Goal: Task Accomplishment & Management: Use online tool/utility

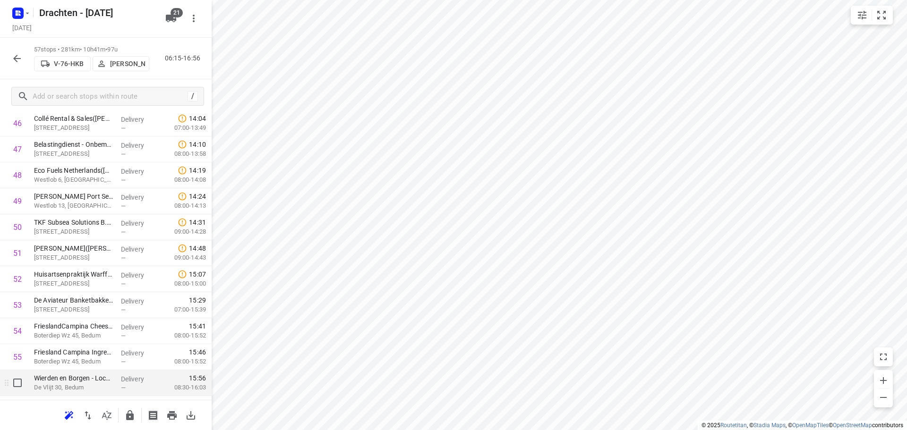
scroll to position [1294, 0]
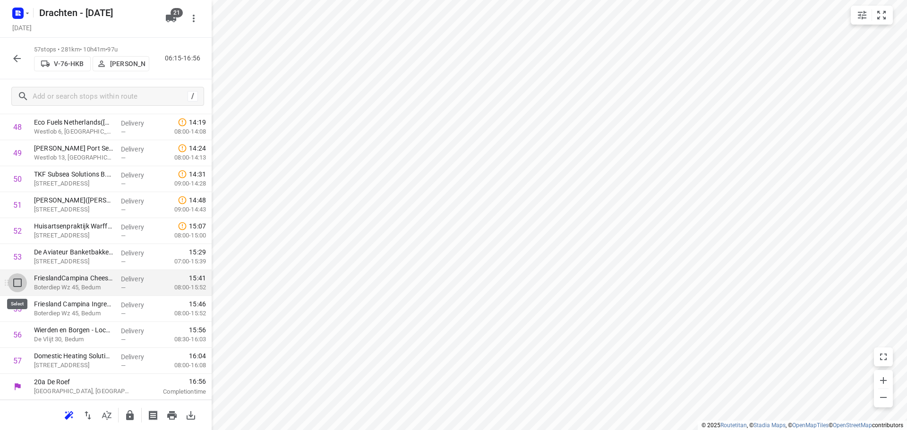
click at [18, 287] on input "checkbox" at bounding box center [17, 283] width 19 height 19
checkbox input "true"
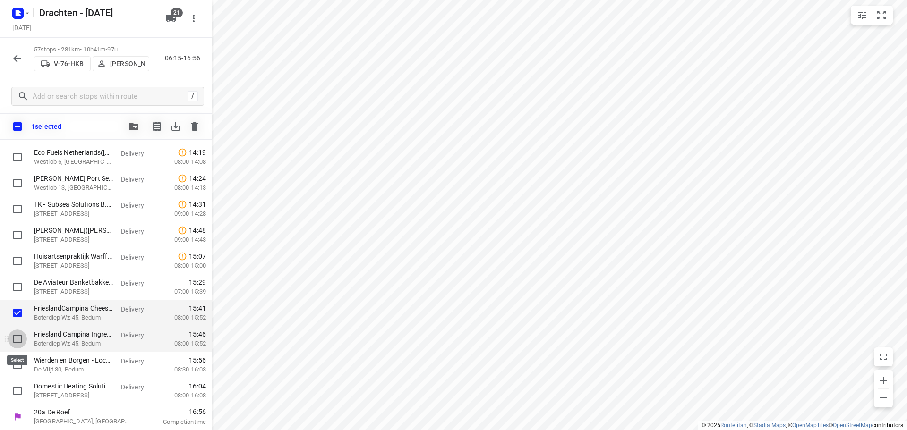
click at [13, 339] on input "checkbox" at bounding box center [17, 339] width 19 height 19
checkbox input "true"
click at [16, 367] on input "checkbox" at bounding box center [17, 365] width 19 height 19
checkbox input "true"
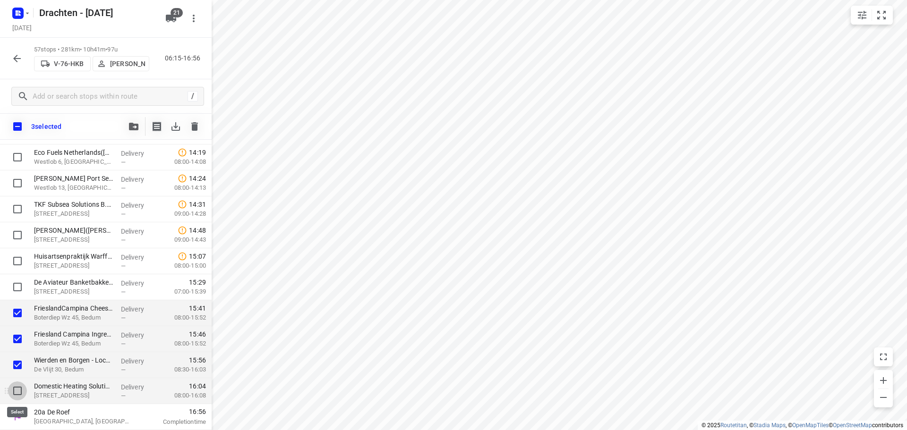
click at [15, 391] on input "checkbox" at bounding box center [17, 391] width 19 height 19
checkbox input "true"
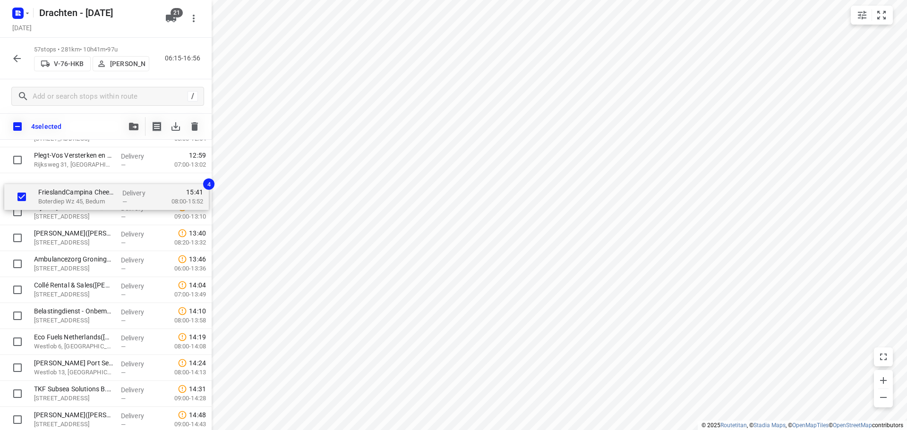
scroll to position [1128, 0]
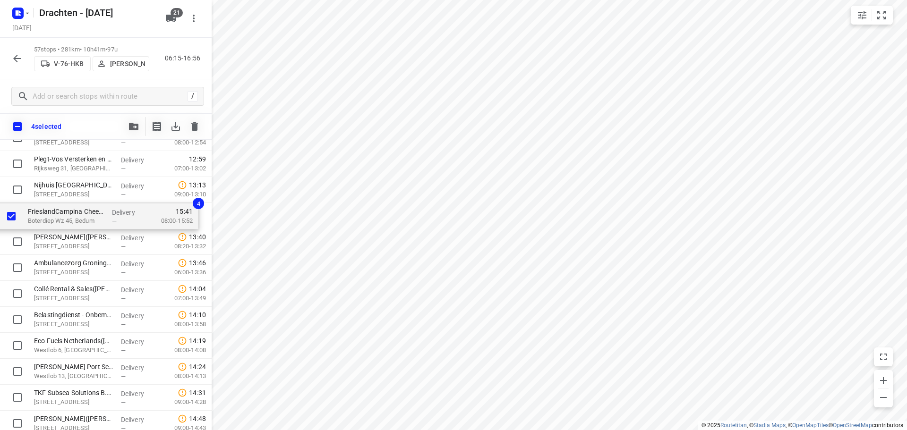
drag, startPoint x: 83, startPoint y: 316, endPoint x: 76, endPoint y: 216, distance: 99.9
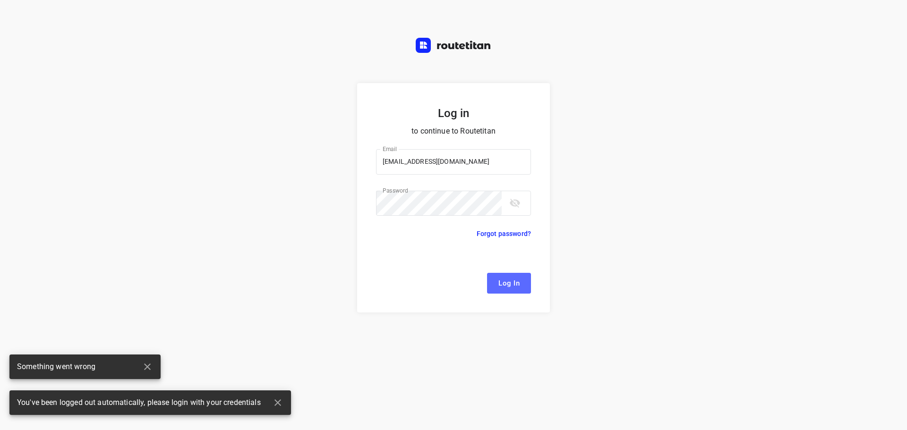
click at [513, 280] on span "Log In" at bounding box center [508, 283] width 21 height 12
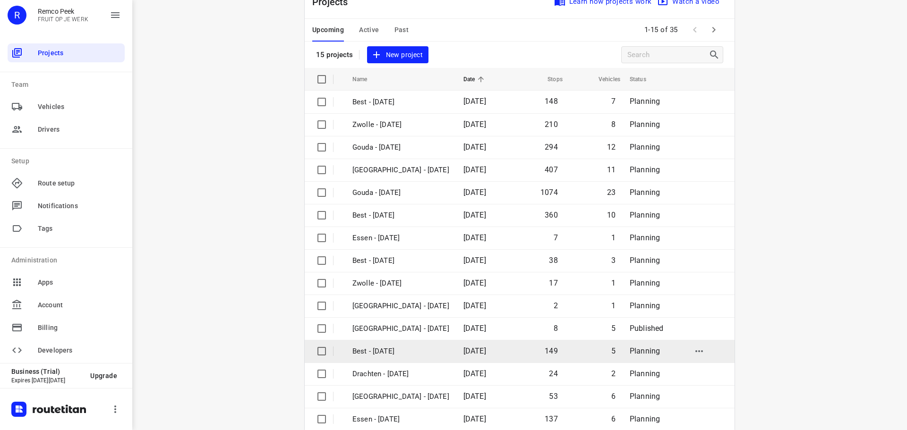
scroll to position [47, 0]
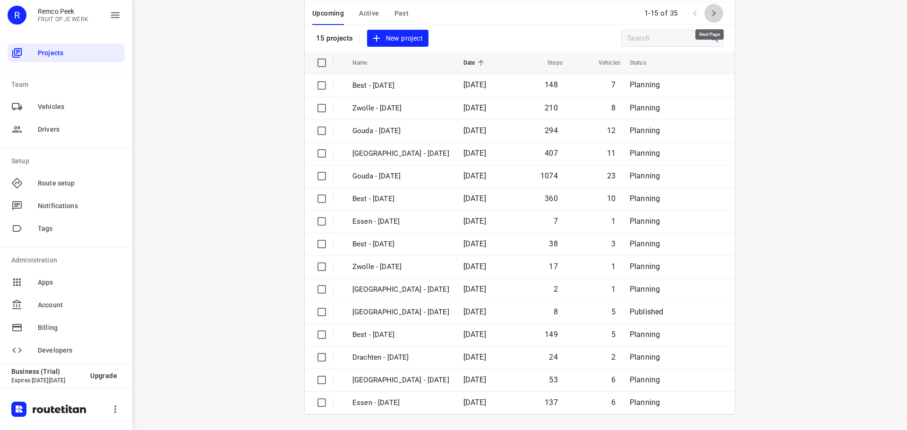
click at [709, 9] on icon "button" at bounding box center [713, 13] width 11 height 11
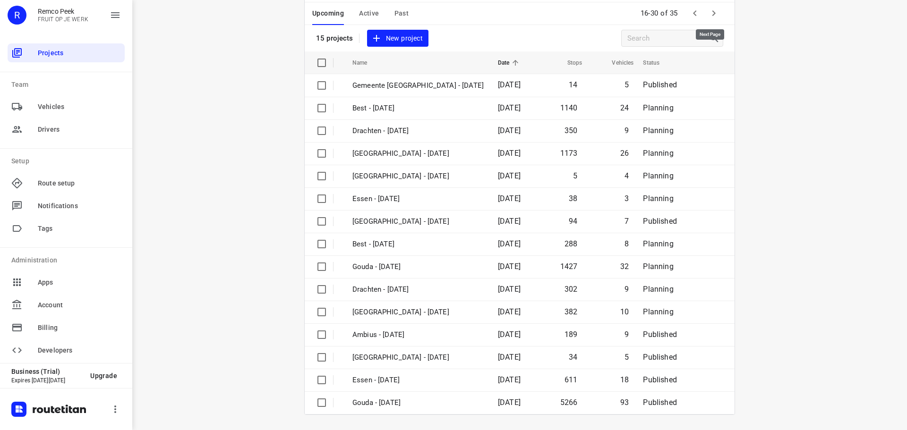
click at [712, 11] on icon "button" at bounding box center [713, 13] width 11 height 11
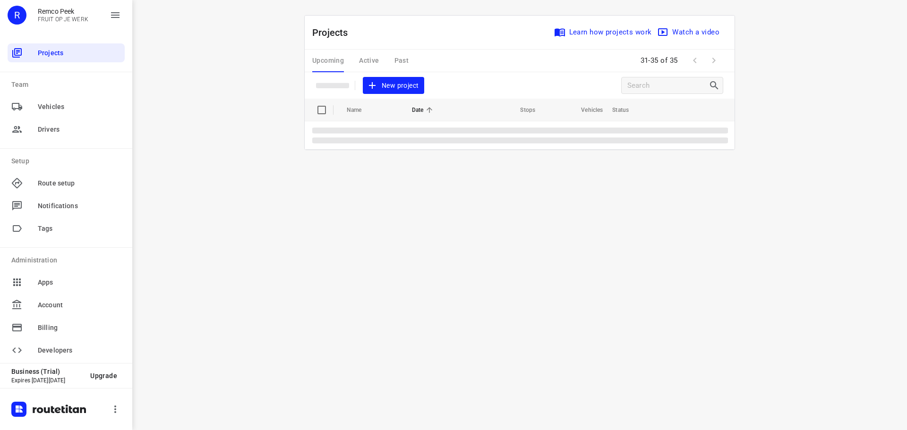
scroll to position [0, 0]
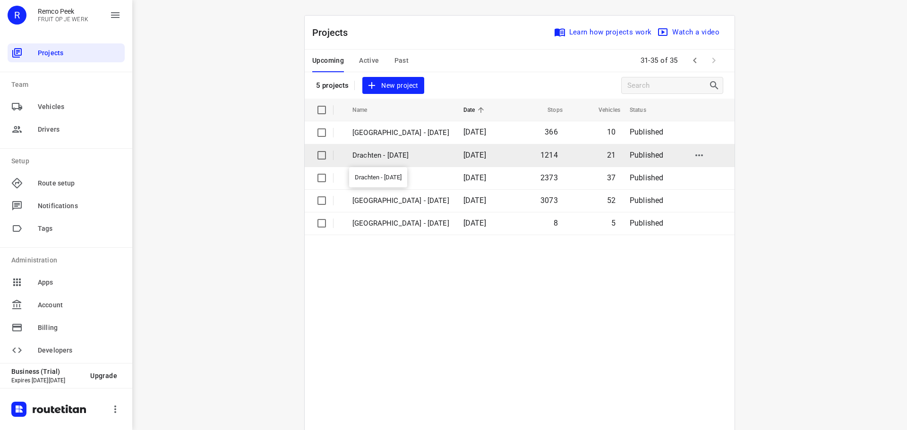
click at [379, 154] on p "Drachten - Monday" at bounding box center [400, 155] width 97 height 11
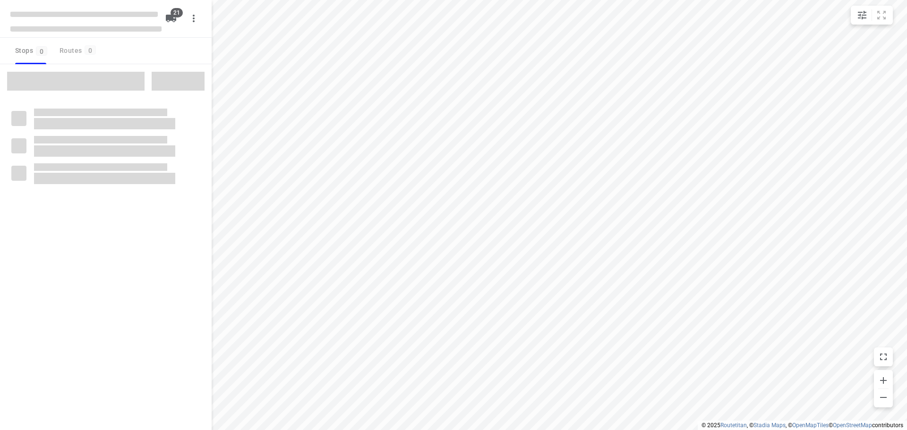
checkbox input "true"
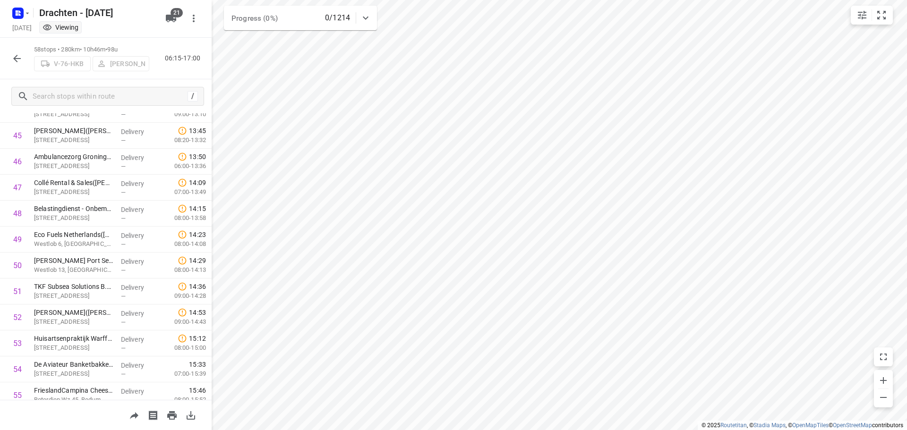
scroll to position [1293, 0]
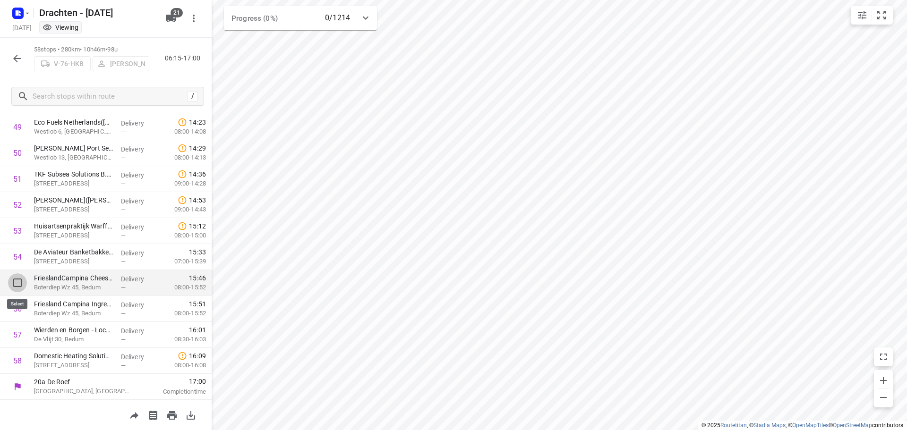
click at [14, 280] on input "checkbox" at bounding box center [17, 283] width 19 height 19
checkbox input "true"
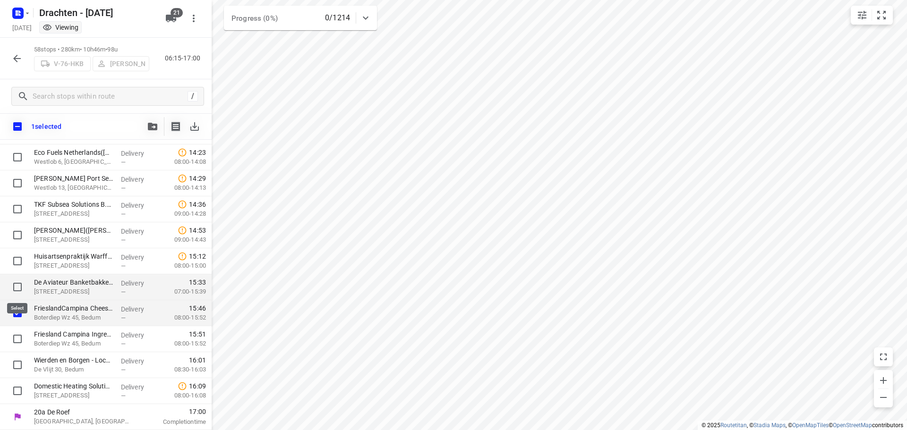
scroll to position [1290, 0]
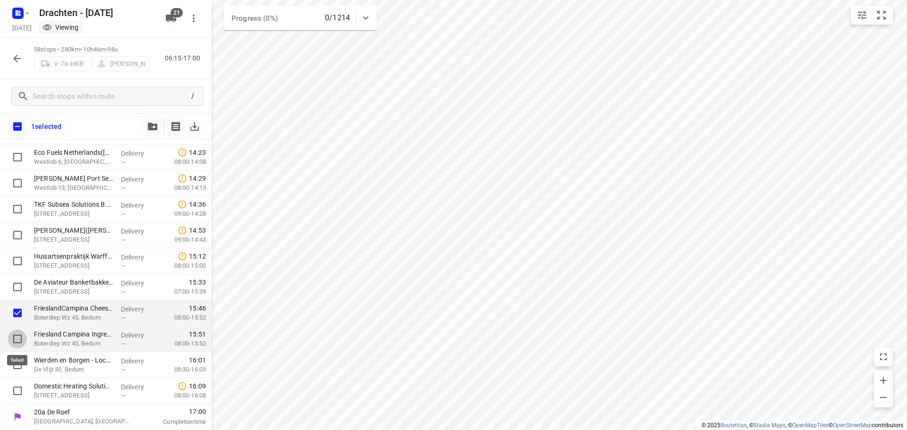
click at [15, 332] on input "checkbox" at bounding box center [17, 339] width 19 height 19
checkbox input "true"
click at [18, 367] on input "checkbox" at bounding box center [17, 365] width 19 height 19
checkbox input "true"
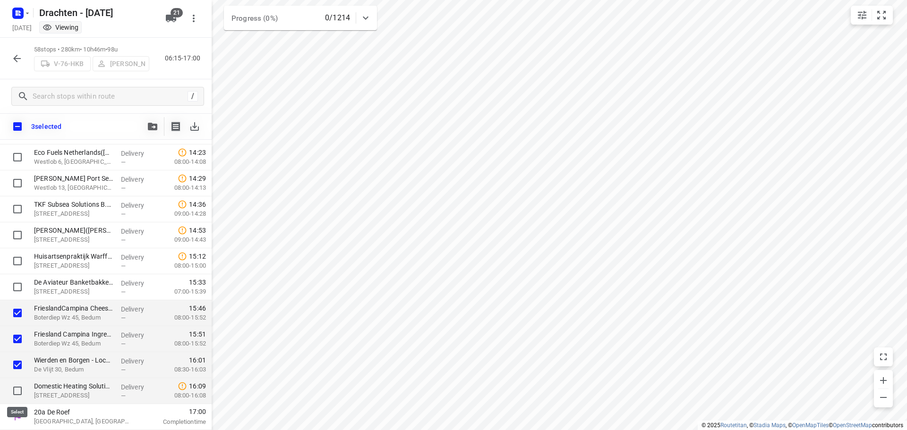
click at [17, 390] on input "checkbox" at bounding box center [17, 391] width 19 height 19
checkbox input "true"
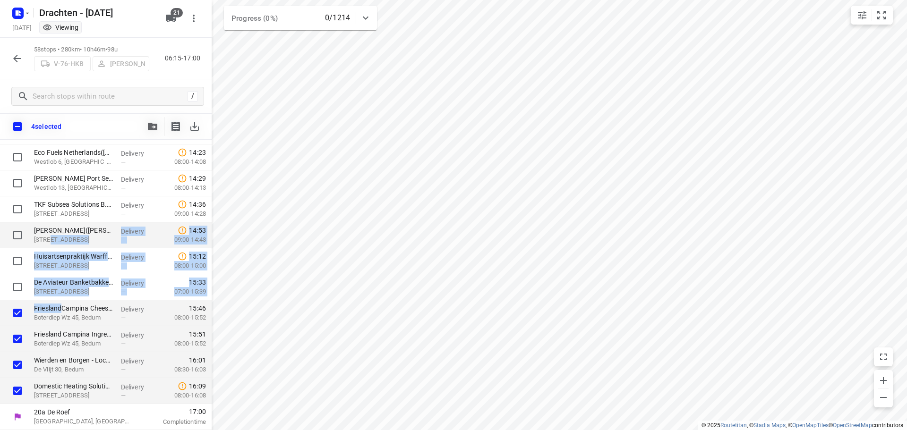
drag, startPoint x: 62, startPoint y: 310, endPoint x: 57, endPoint y: 244, distance: 65.9
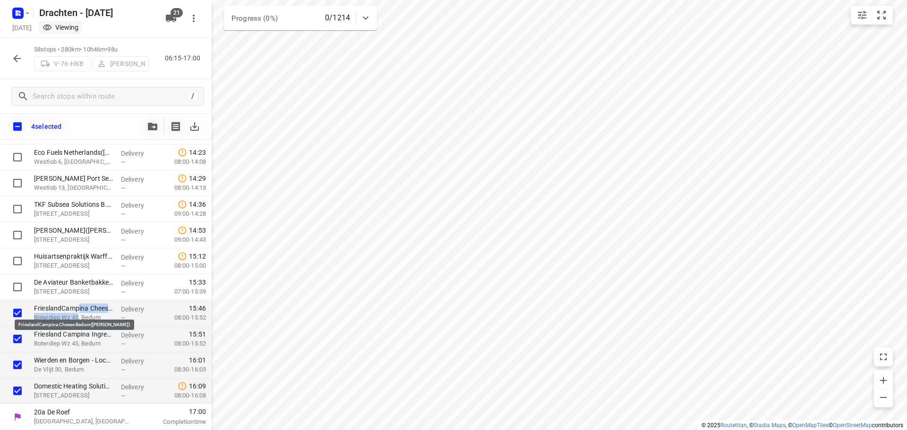
drag, startPoint x: 78, startPoint y: 313, endPoint x: 79, endPoint y: 305, distance: 8.0
click at [79, 305] on div "FrieslandCampina Cheese Bedum(Emme Balkema) Boterdiep Wz 45, Bedum" at bounding box center [73, 313] width 87 height 26
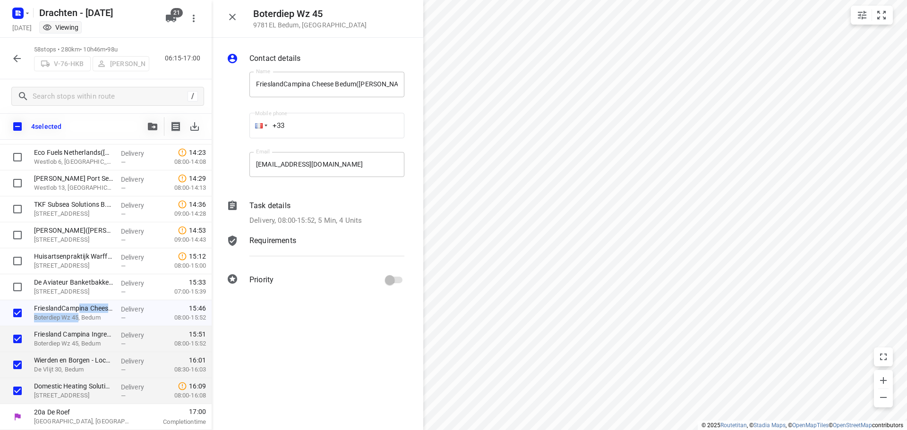
click at [289, 289] on div "Priority" at bounding box center [327, 280] width 159 height 22
click at [24, 59] on button "button" at bounding box center [17, 58] width 19 height 19
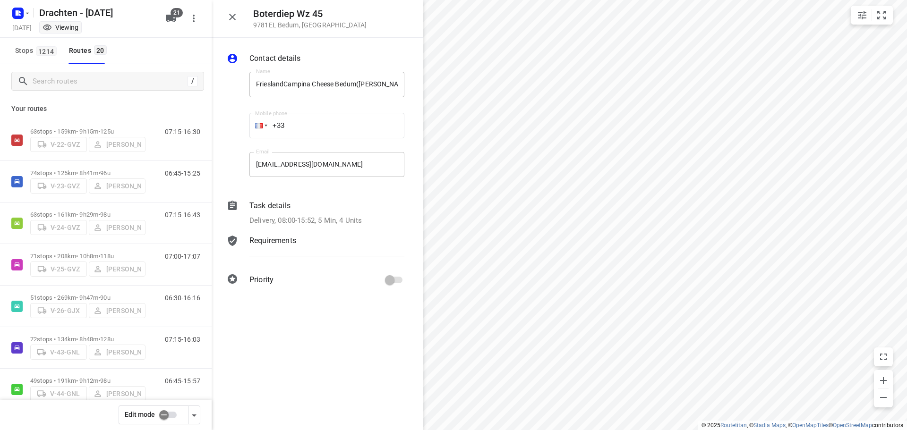
click at [162, 417] on input "checkbox" at bounding box center [164, 415] width 54 height 18
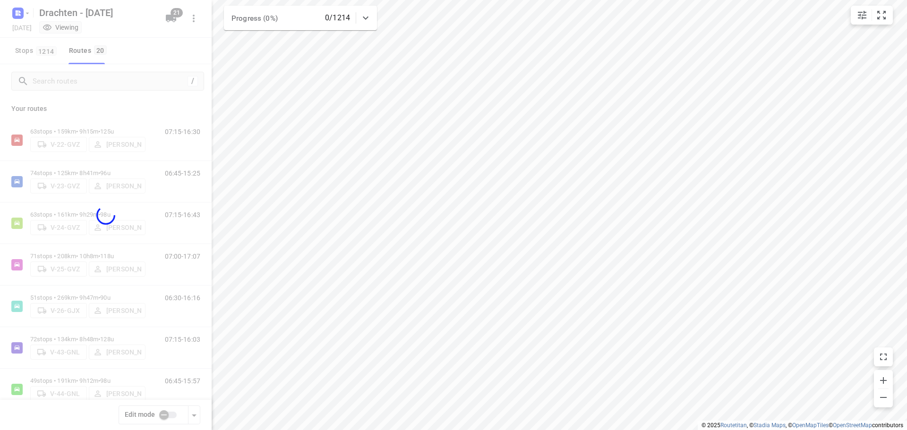
checkbox input "true"
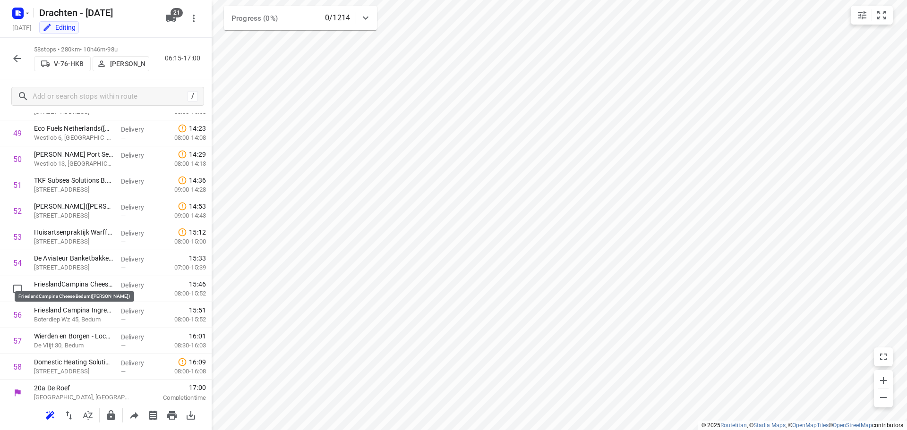
scroll to position [1293, 0]
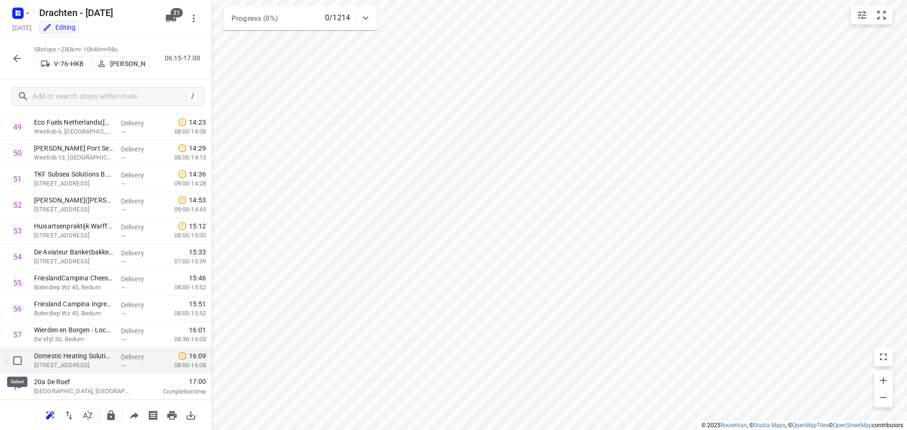
click at [14, 361] on input "checkbox" at bounding box center [17, 360] width 19 height 19
checkbox input "true"
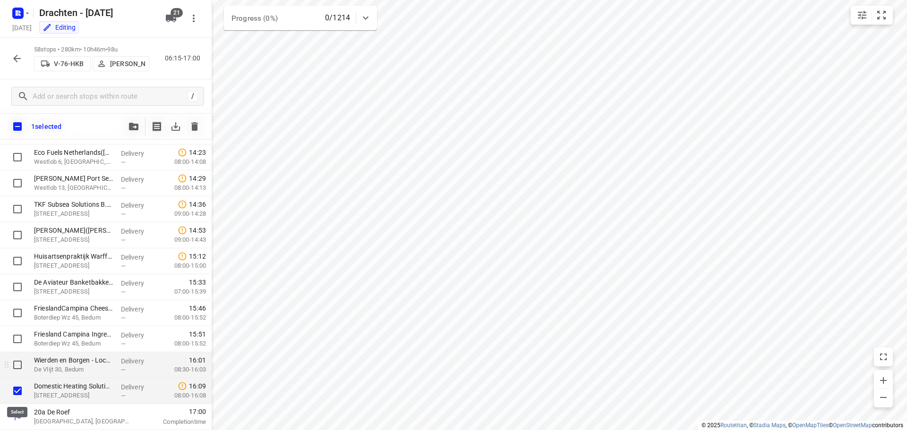
scroll to position [1290, 0]
click at [15, 364] on input "checkbox" at bounding box center [17, 365] width 19 height 19
checkbox input "true"
click at [18, 339] on input "checkbox" at bounding box center [17, 339] width 19 height 19
checkbox input "true"
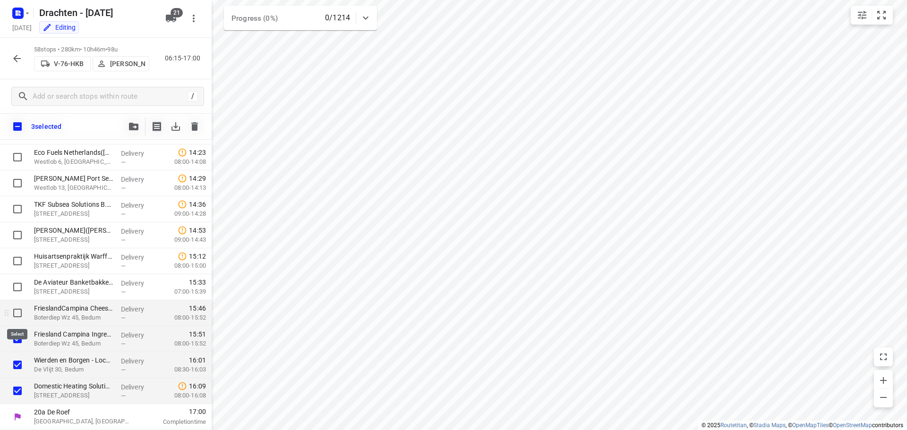
click at [17, 315] on input "checkbox" at bounding box center [17, 313] width 19 height 19
checkbox input "true"
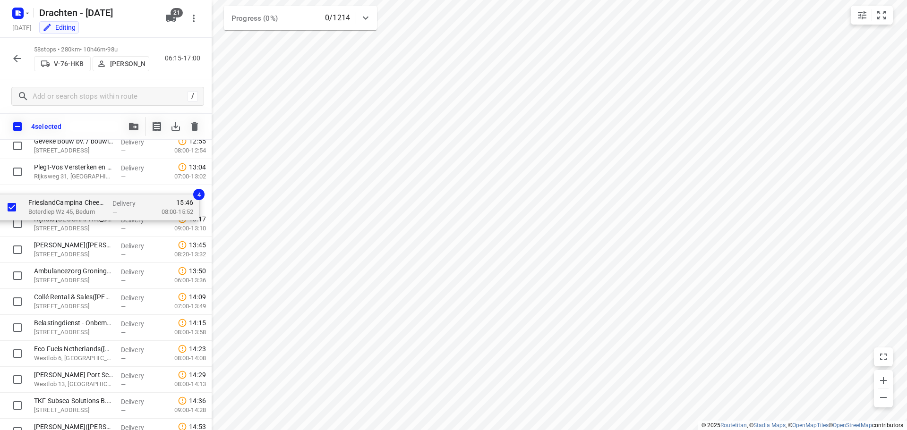
scroll to position [1117, 0]
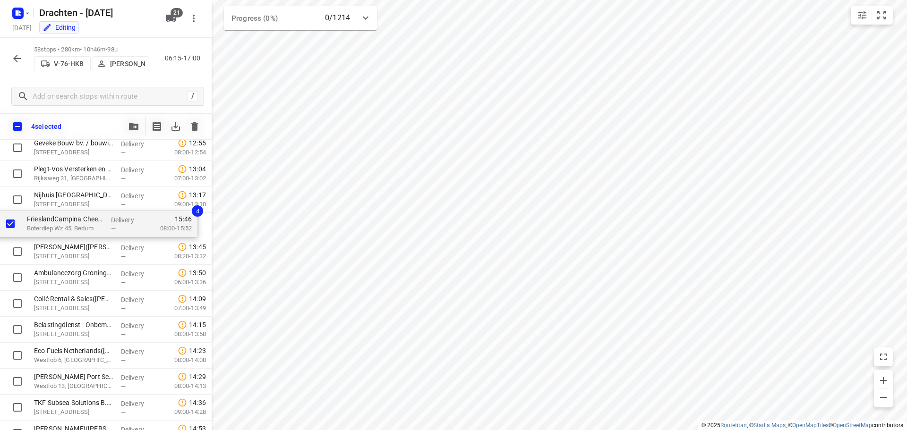
drag, startPoint x: 69, startPoint y: 314, endPoint x: 62, endPoint y: 222, distance: 92.0
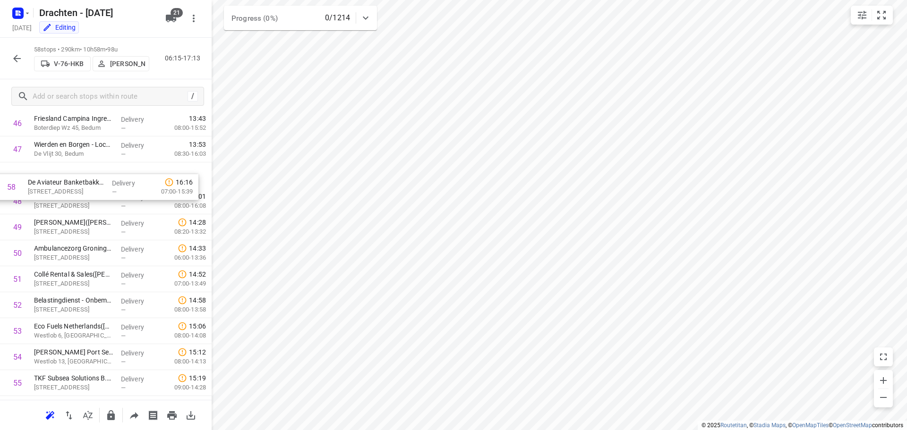
scroll to position [1217, 0]
drag, startPoint x: 74, startPoint y: 365, endPoint x: 69, endPoint y: 204, distance: 161.6
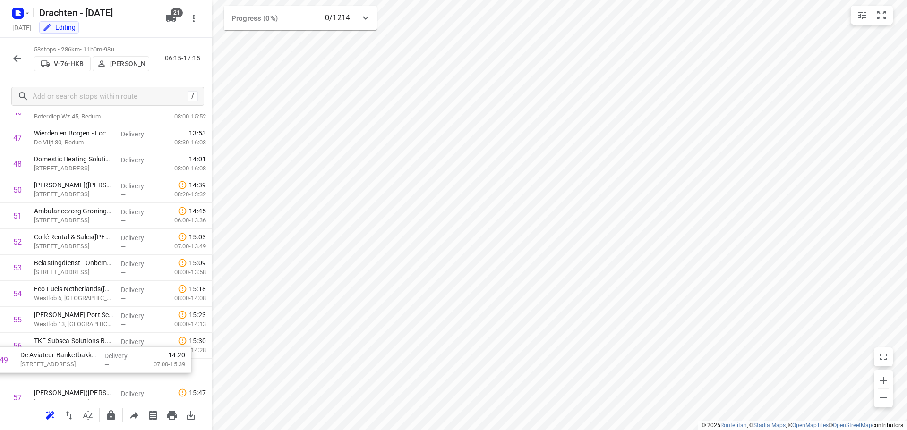
scroll to position [1293, 0]
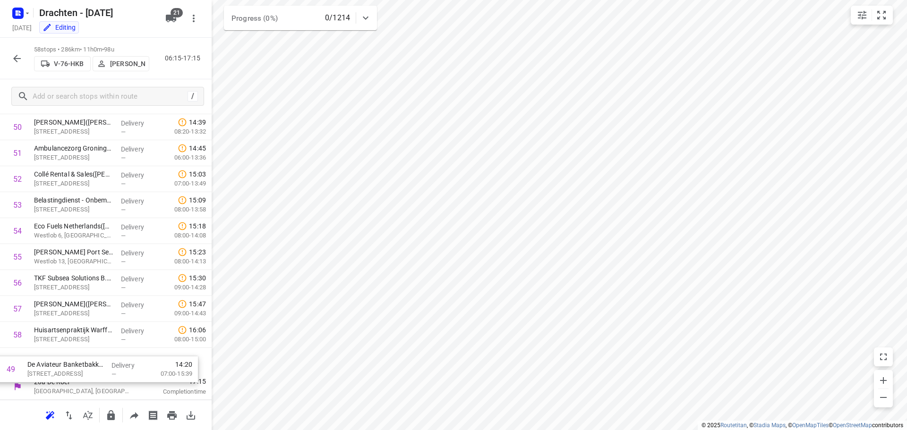
drag, startPoint x: 87, startPoint y: 209, endPoint x: 81, endPoint y: 378, distance: 169.2
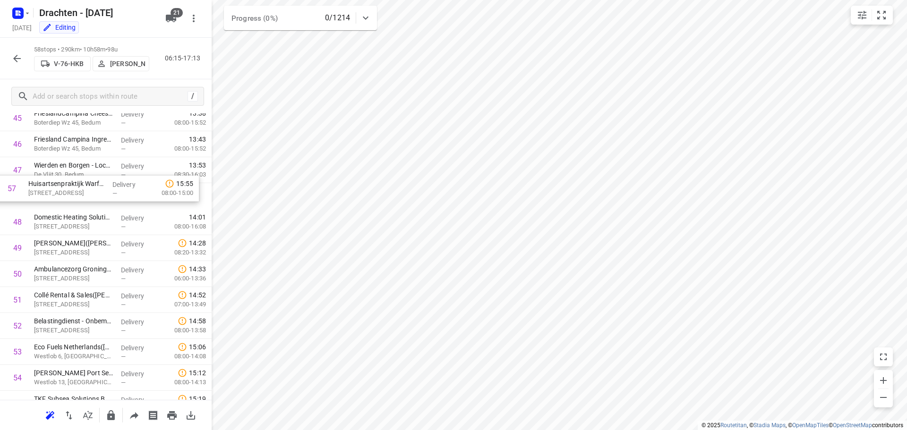
scroll to position [1198, 0]
drag, startPoint x: 78, startPoint y: 339, endPoint x: 78, endPoint y: 220, distance: 119.0
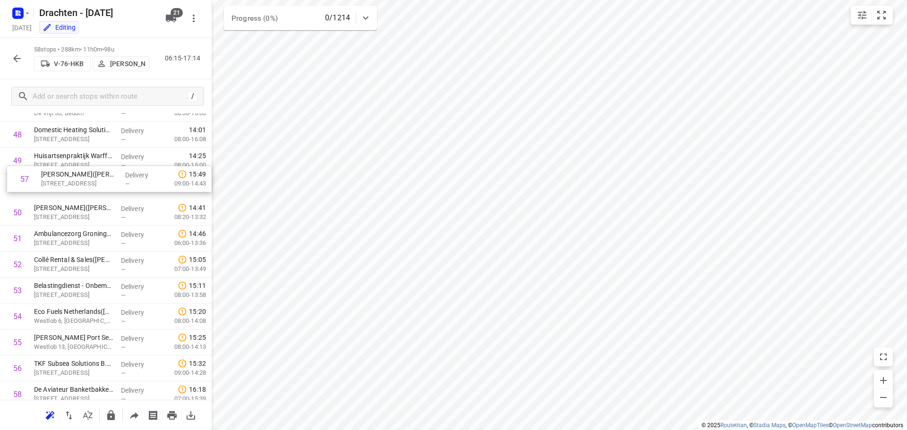
scroll to position [1257, 0]
drag, startPoint x: 75, startPoint y: 343, endPoint x: 81, endPoint y: 193, distance: 150.3
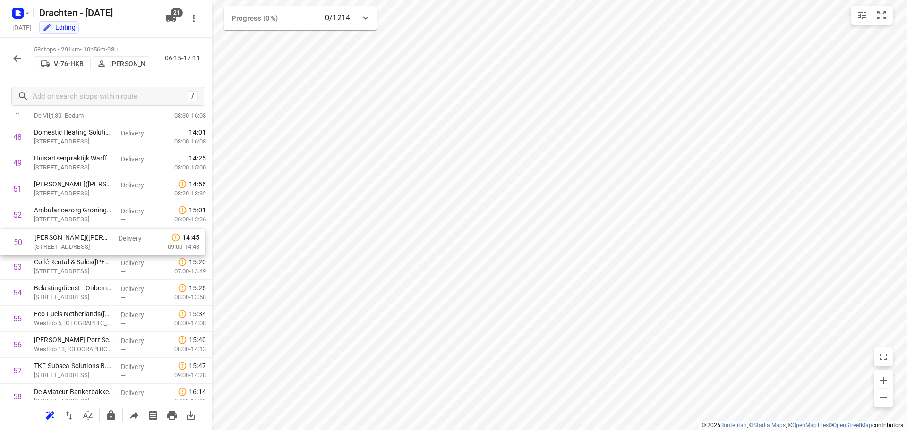
drag, startPoint x: 95, startPoint y: 192, endPoint x: 95, endPoint y: 248, distance: 55.7
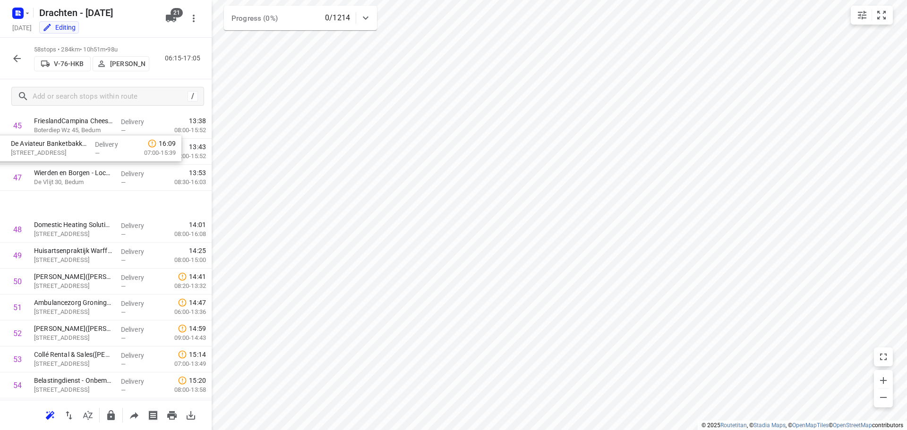
scroll to position [1188, 0]
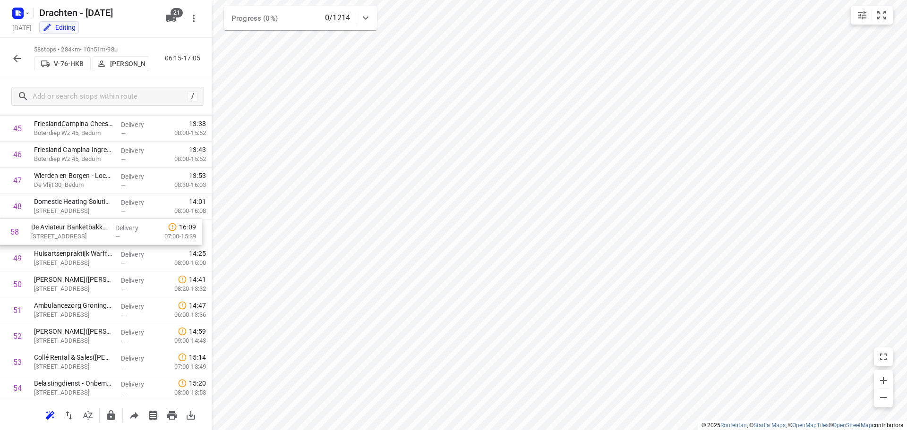
drag, startPoint x: 84, startPoint y: 365, endPoint x: 79, endPoint y: 232, distance: 132.8
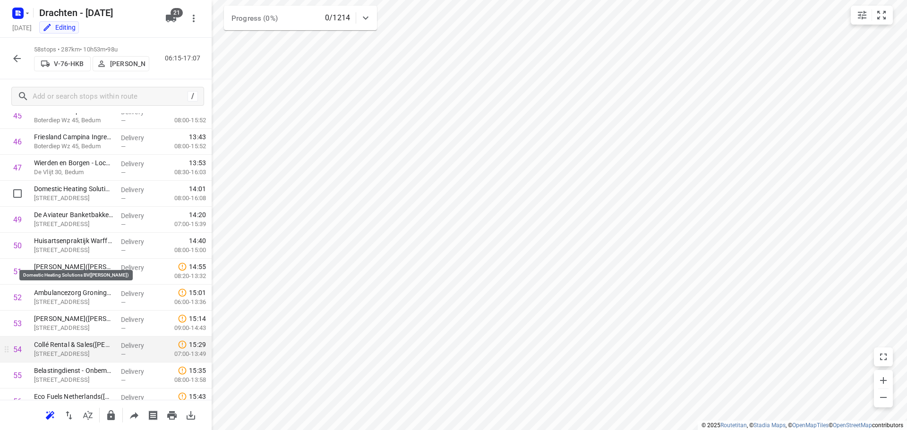
scroll to position [1104, 0]
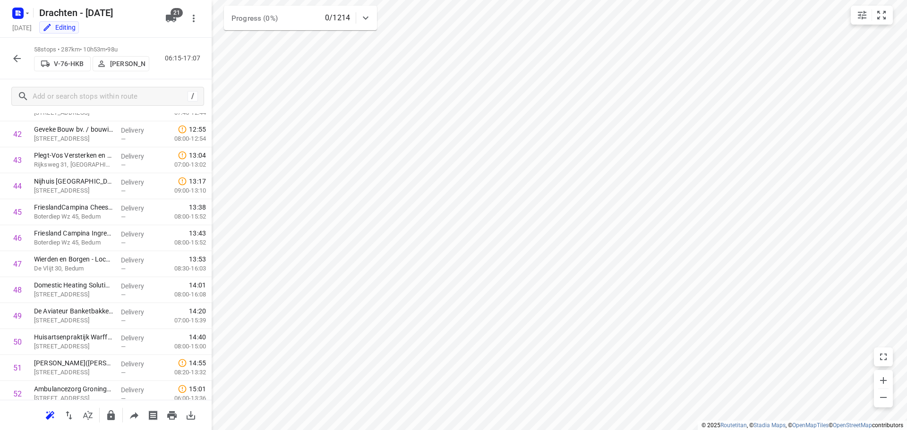
click at [14, 59] on icon "button" at bounding box center [16, 58] width 11 height 11
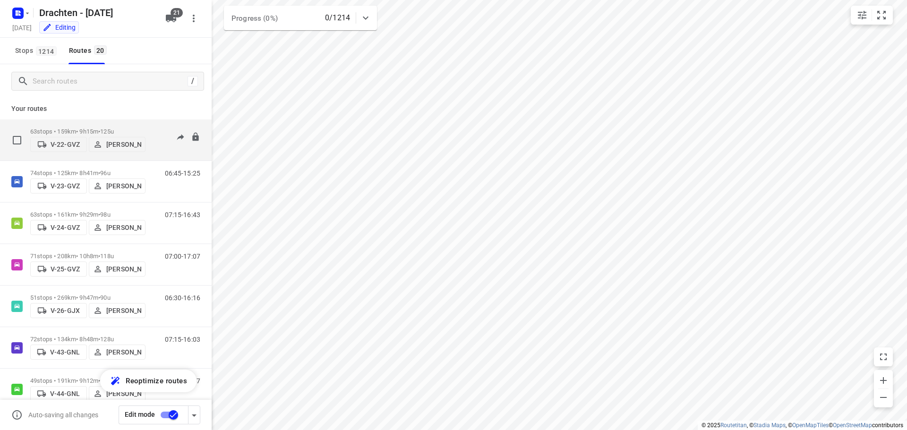
click at [145, 128] on p "63 stops • 159km • 9h15m • 125u" at bounding box center [87, 131] width 115 height 7
